Goal: Task Accomplishment & Management: Manage account settings

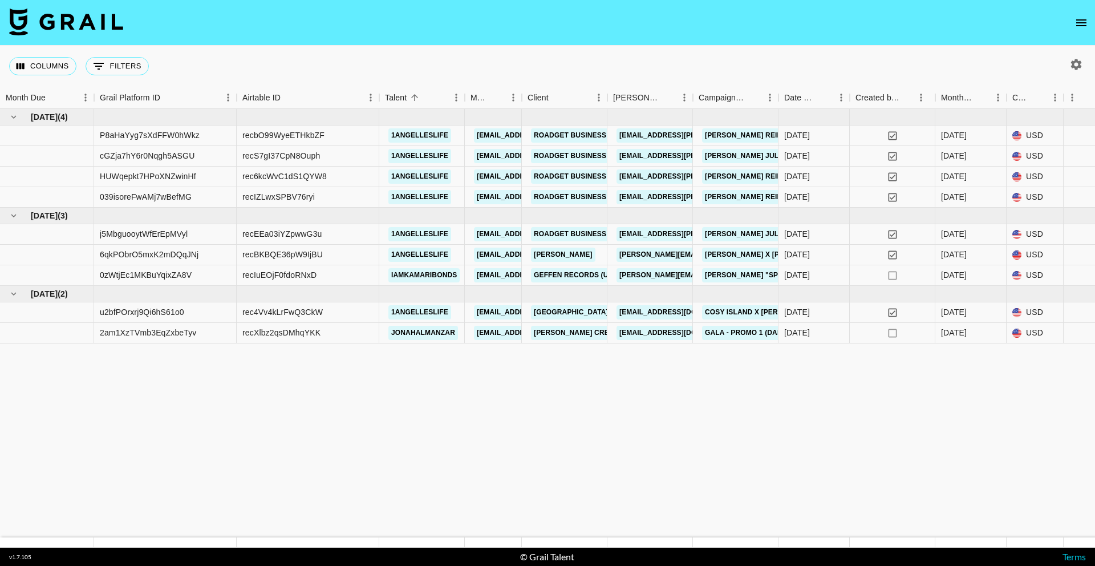
click at [1082, 13] on button "open drawer" at bounding box center [1081, 22] width 23 height 23
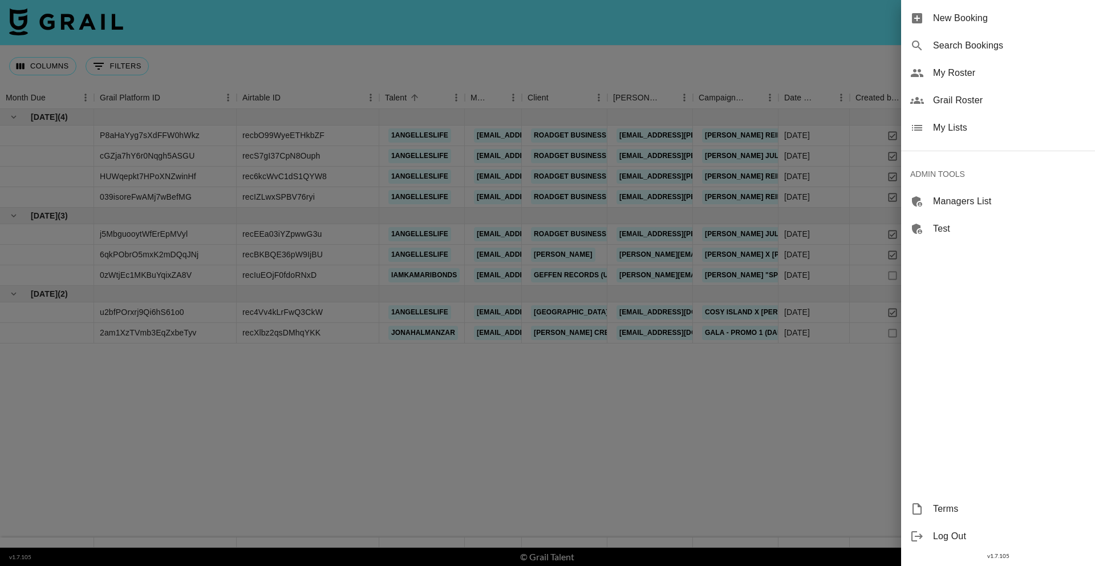
click at [1000, 131] on span "My Lists" at bounding box center [1009, 128] width 153 height 14
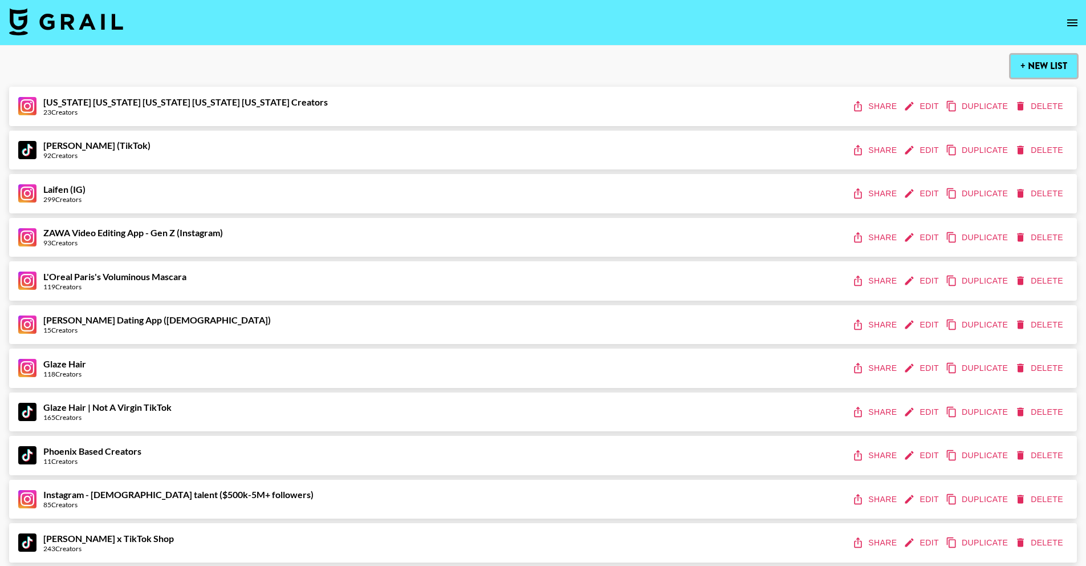
click at [1042, 73] on button "+ New List" at bounding box center [1044, 66] width 66 height 23
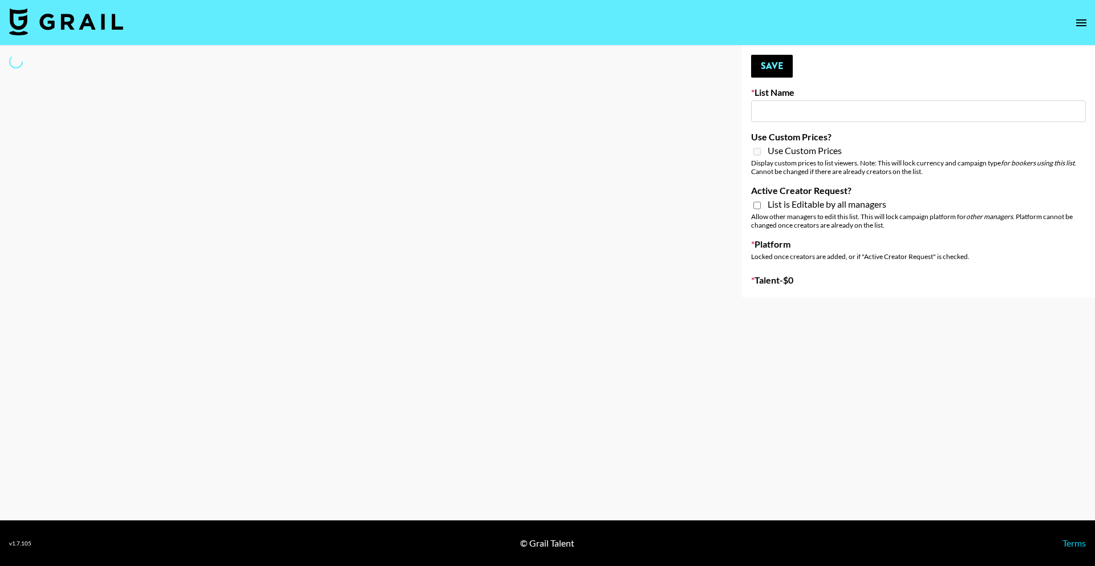
type input "New List"
select select "Song"
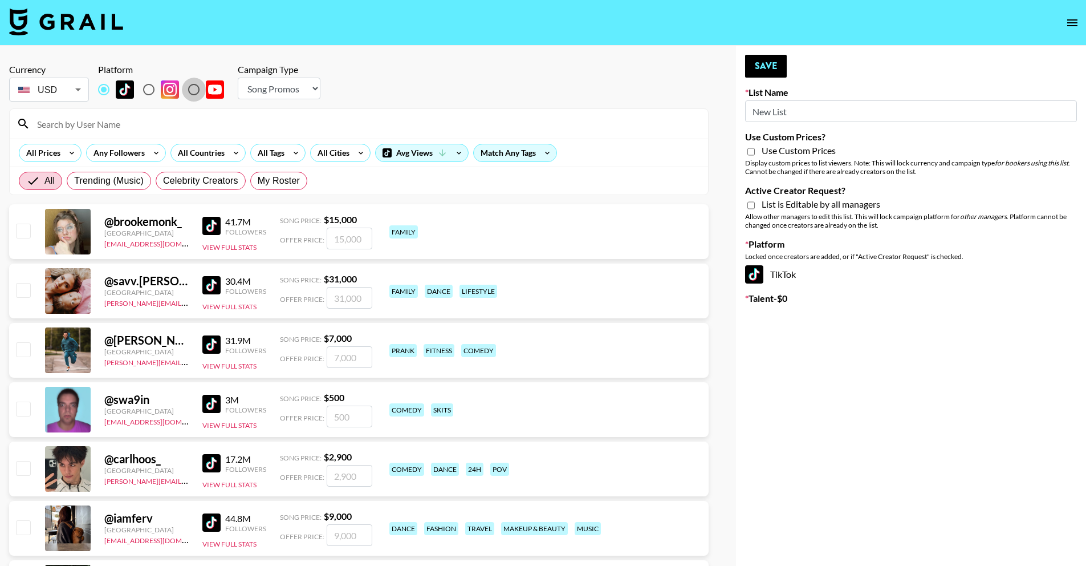
click at [198, 91] on input "radio" at bounding box center [194, 90] width 24 height 24
radio input "true"
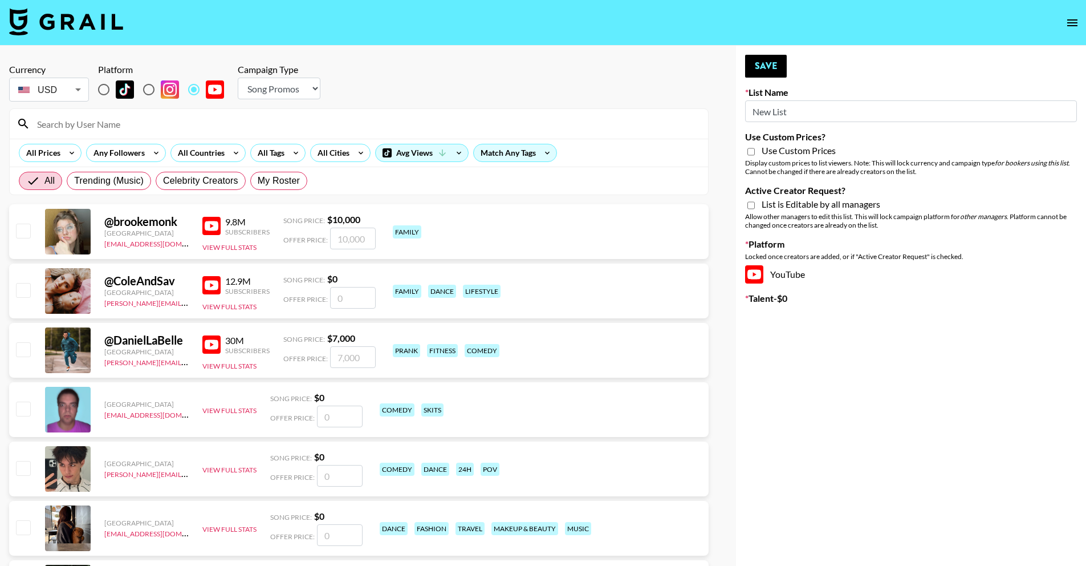
click at [297, 92] on select "Choose Type... Song Promos Brand Promos" at bounding box center [279, 89] width 83 height 22
select select "Brand"
click at [238, 78] on select "Choose Type... Song Promos Brand Promos" at bounding box center [279, 89] width 83 height 22
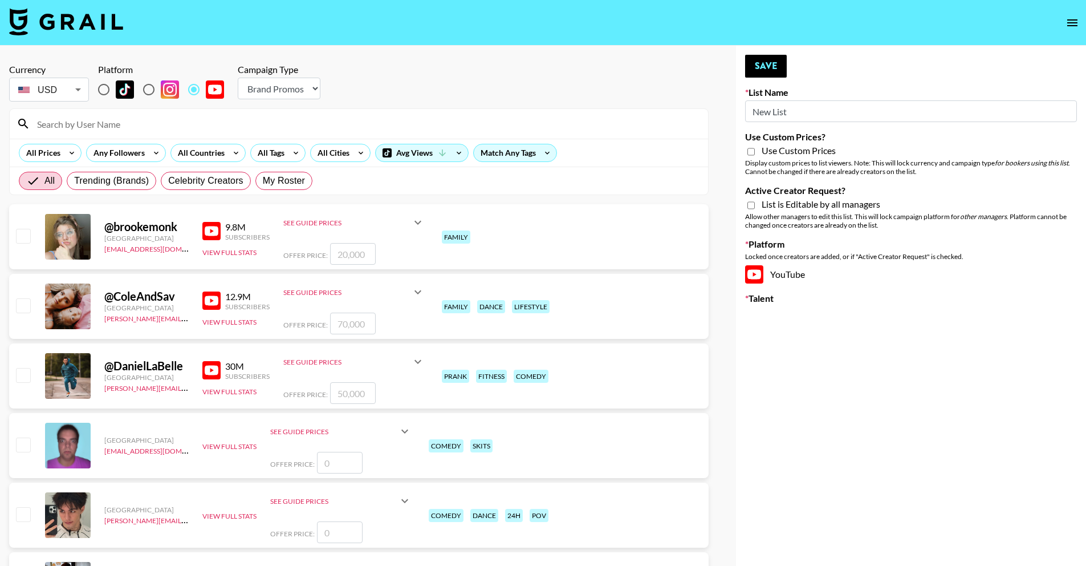
drag, startPoint x: 810, startPoint y: 113, endPoint x: 686, endPoint y: 115, distance: 124.3
paste input "TripleTen"
type input "TripleTen"
click at [823, 148] on span "Use Custom Prices" at bounding box center [799, 150] width 74 height 11
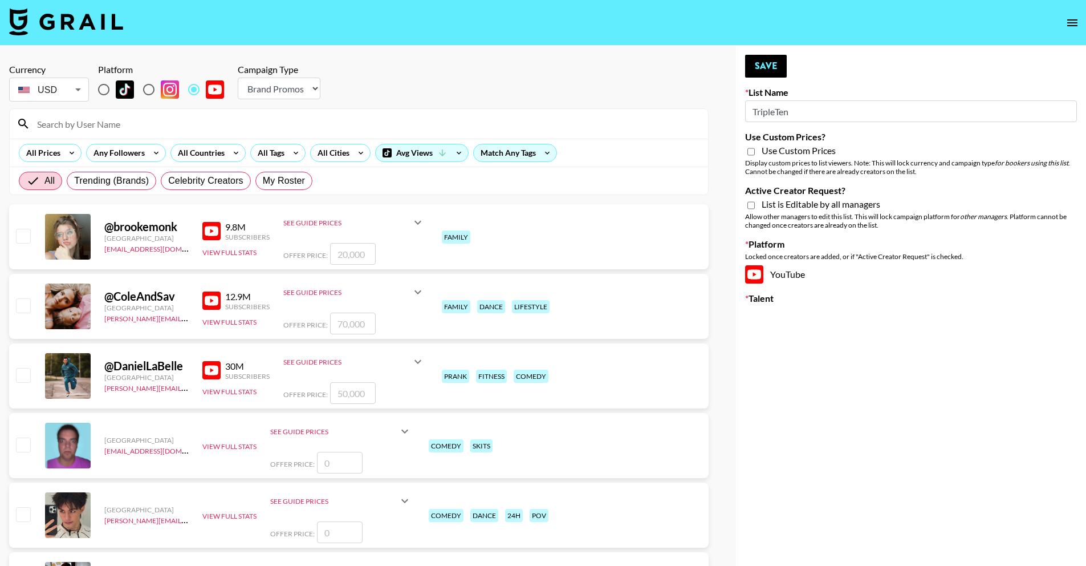
click at [755, 148] on input "Use Custom Prices?" at bounding box center [751, 152] width 7 height 10
checkbox input "true"
click at [835, 202] on span "List is Editable by all managers" at bounding box center [821, 203] width 119 height 11
click at [755, 202] on input "Active Creator Request?" at bounding box center [751, 205] width 7 height 10
checkbox input "true"
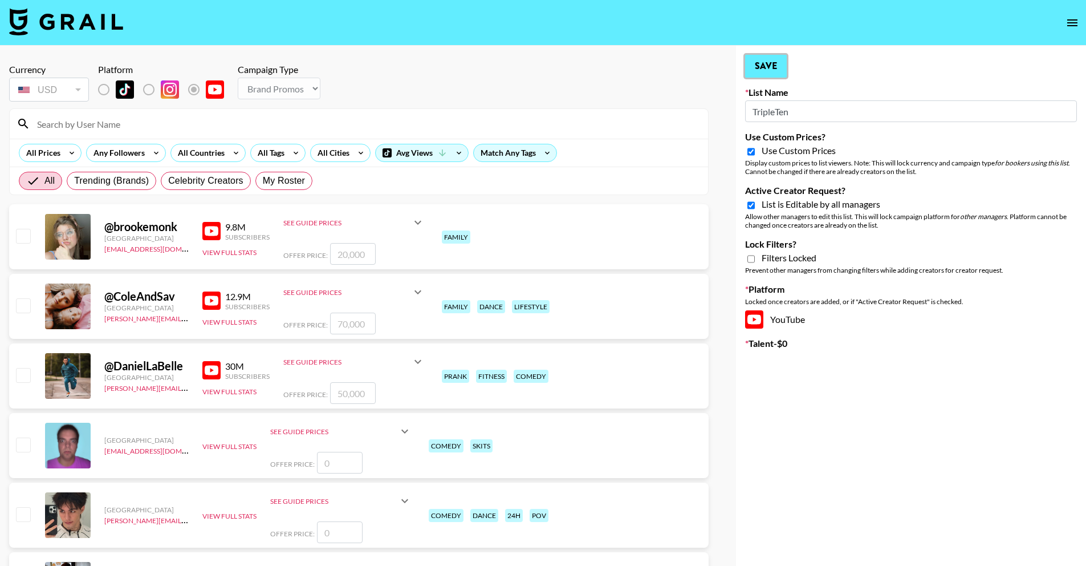
click at [779, 68] on button "Save" at bounding box center [766, 66] width 42 height 23
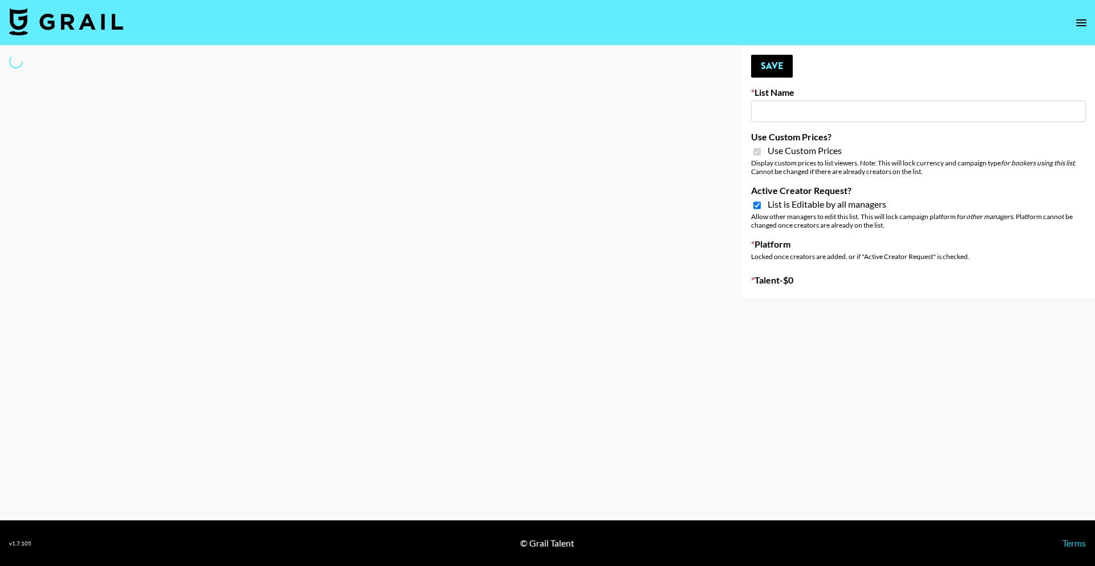
type input "TripleTen"
checkbox input "true"
select select "Brand"
